Goal: Navigation & Orientation: Find specific page/section

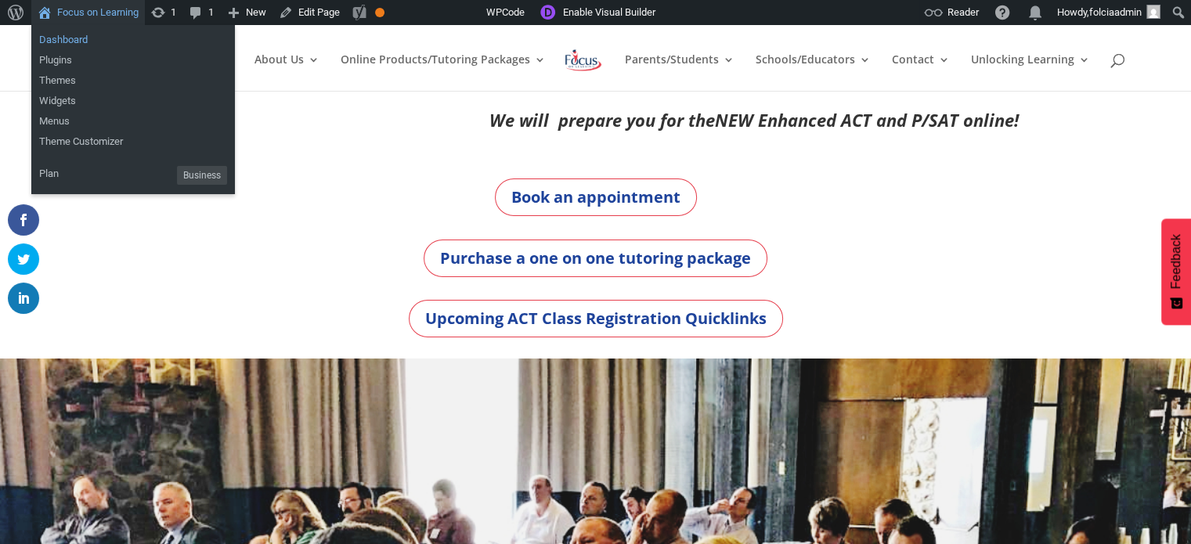
click at [59, 41] on link "Dashboard" at bounding box center [133, 40] width 204 height 20
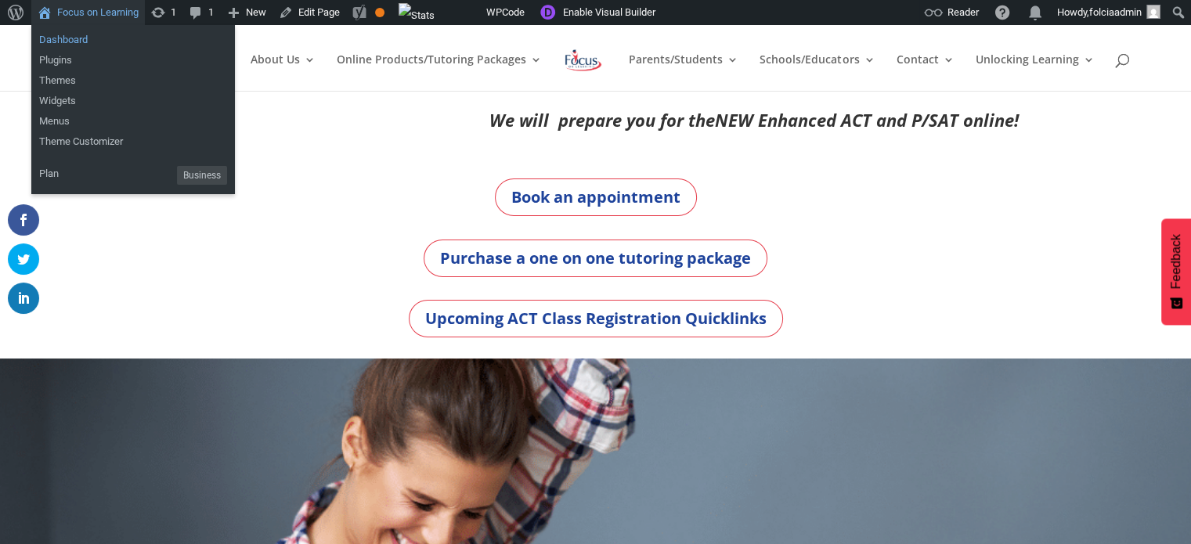
click at [78, 37] on link "Dashboard" at bounding box center [133, 40] width 204 height 20
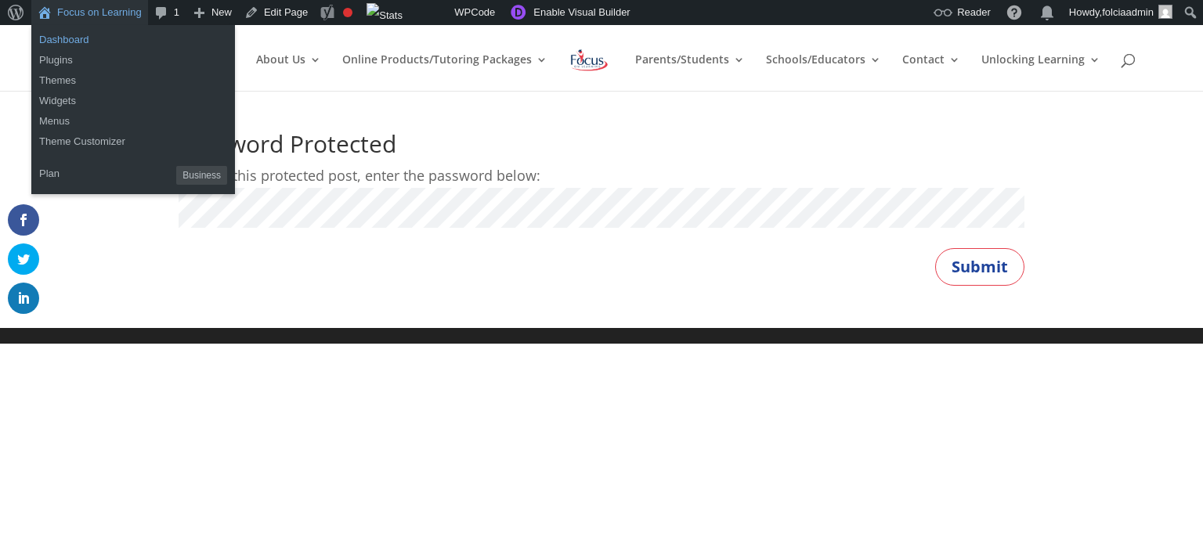
click at [53, 39] on link "Dashboard" at bounding box center [133, 40] width 204 height 20
